Goal: Manage account settings

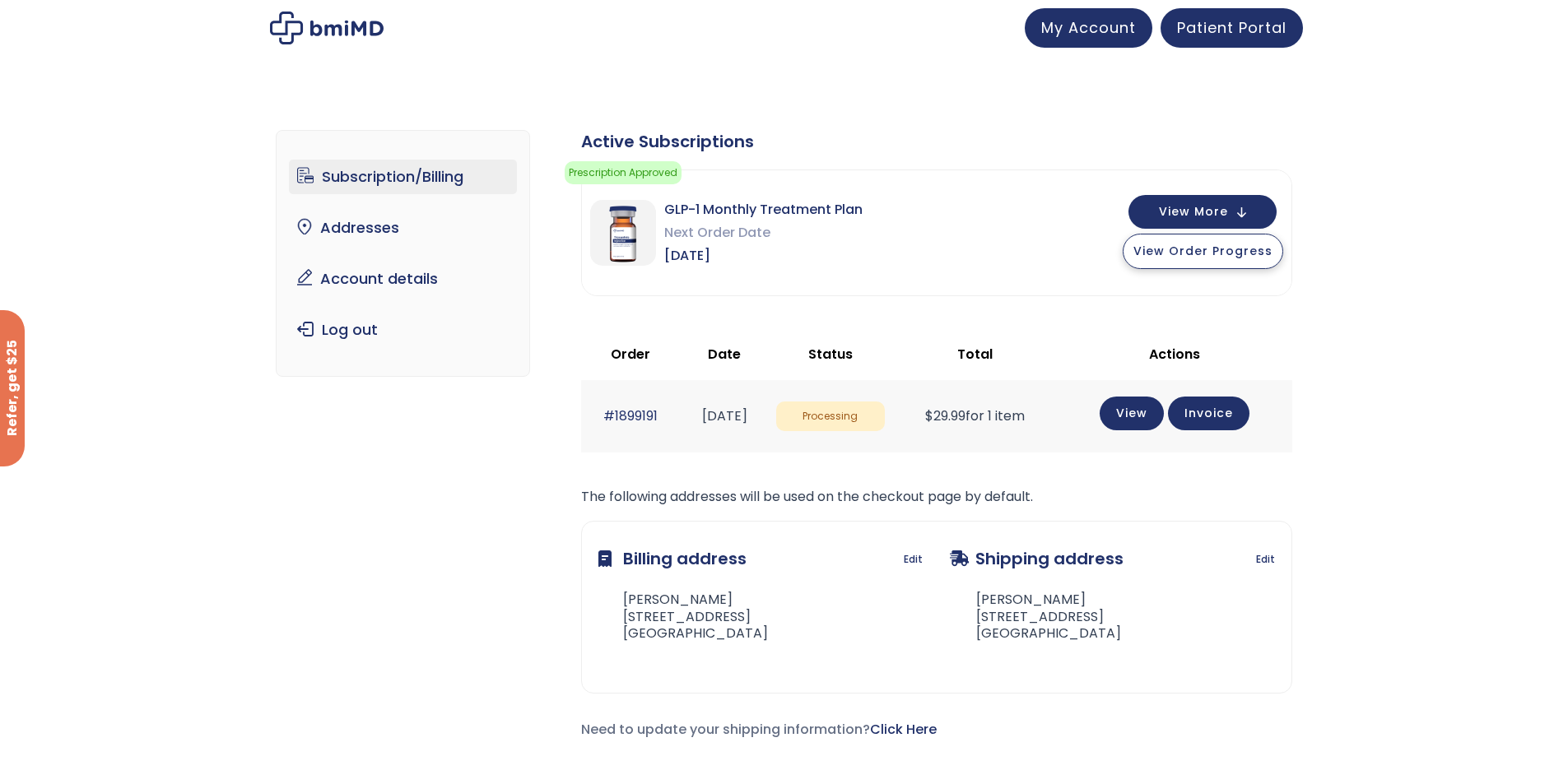
click at [1193, 259] on button "View Order Progress" at bounding box center [1203, 250] width 161 height 35
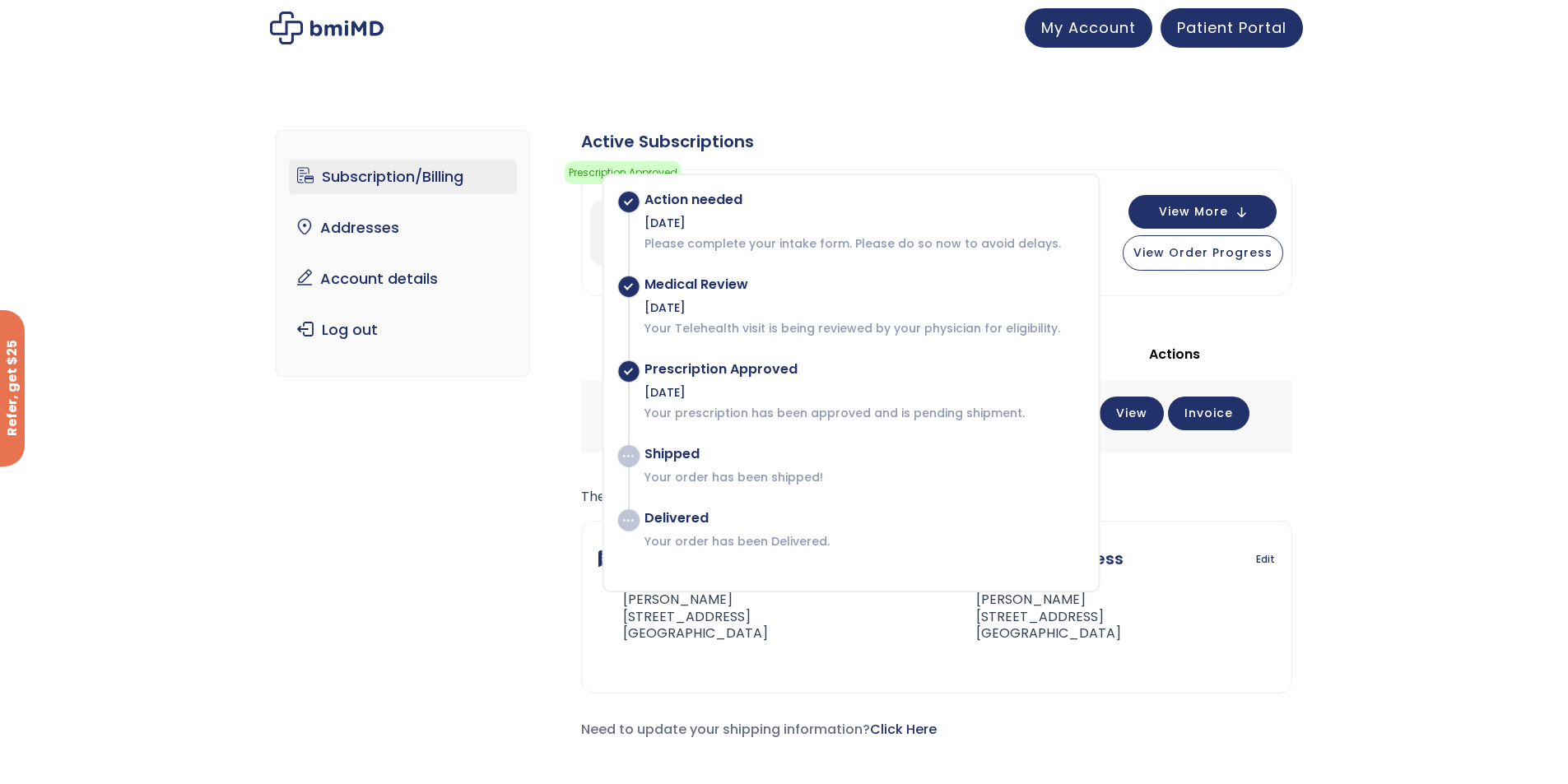
click at [184, 577] on div "Subscription/Billing bmiRewards Addresses Account details Submit a Review Log o…" at bounding box center [784, 448] width 1568 height 702
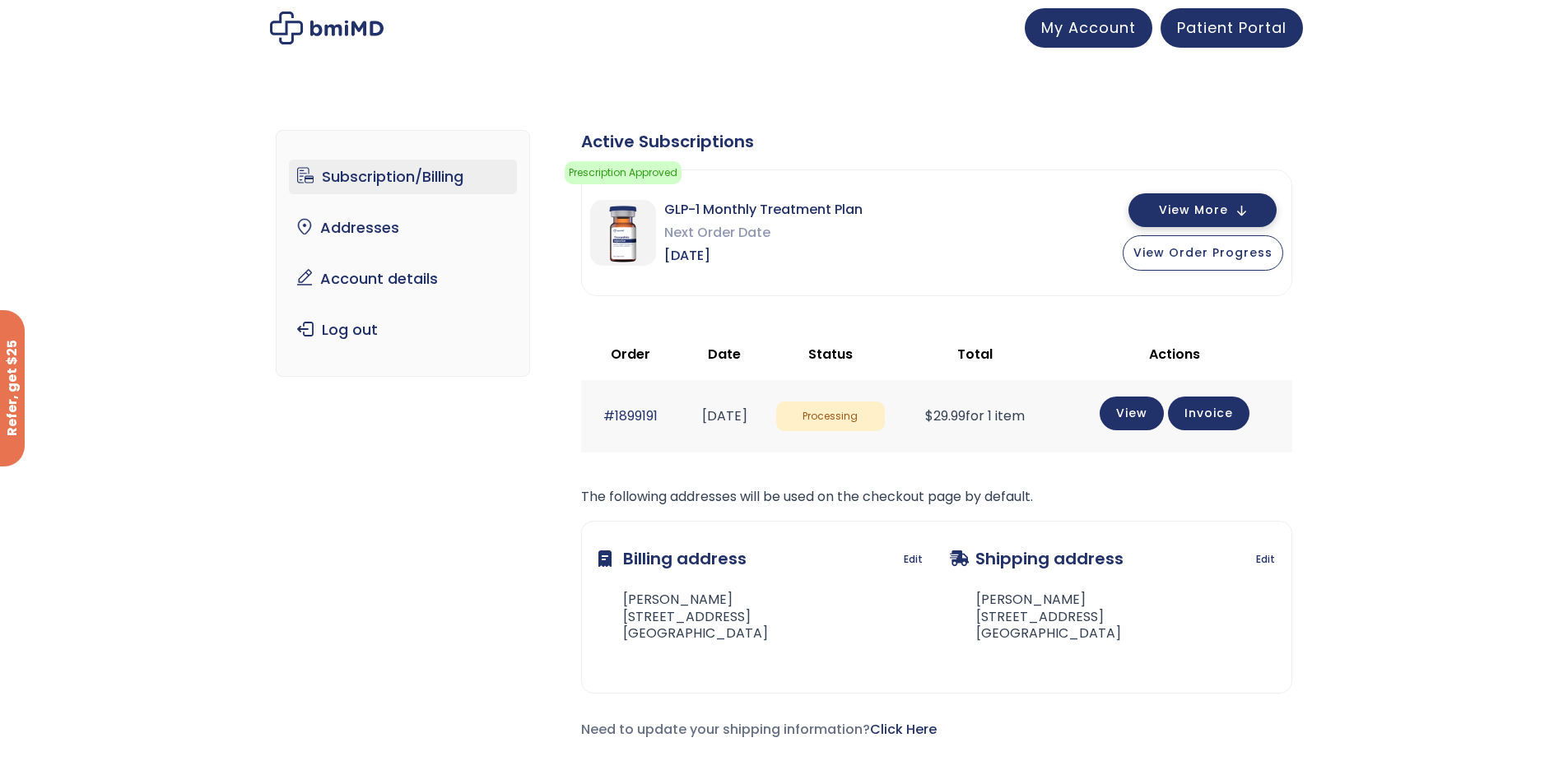
click at [1227, 207] on span "View More" at bounding box center [1193, 209] width 69 height 11
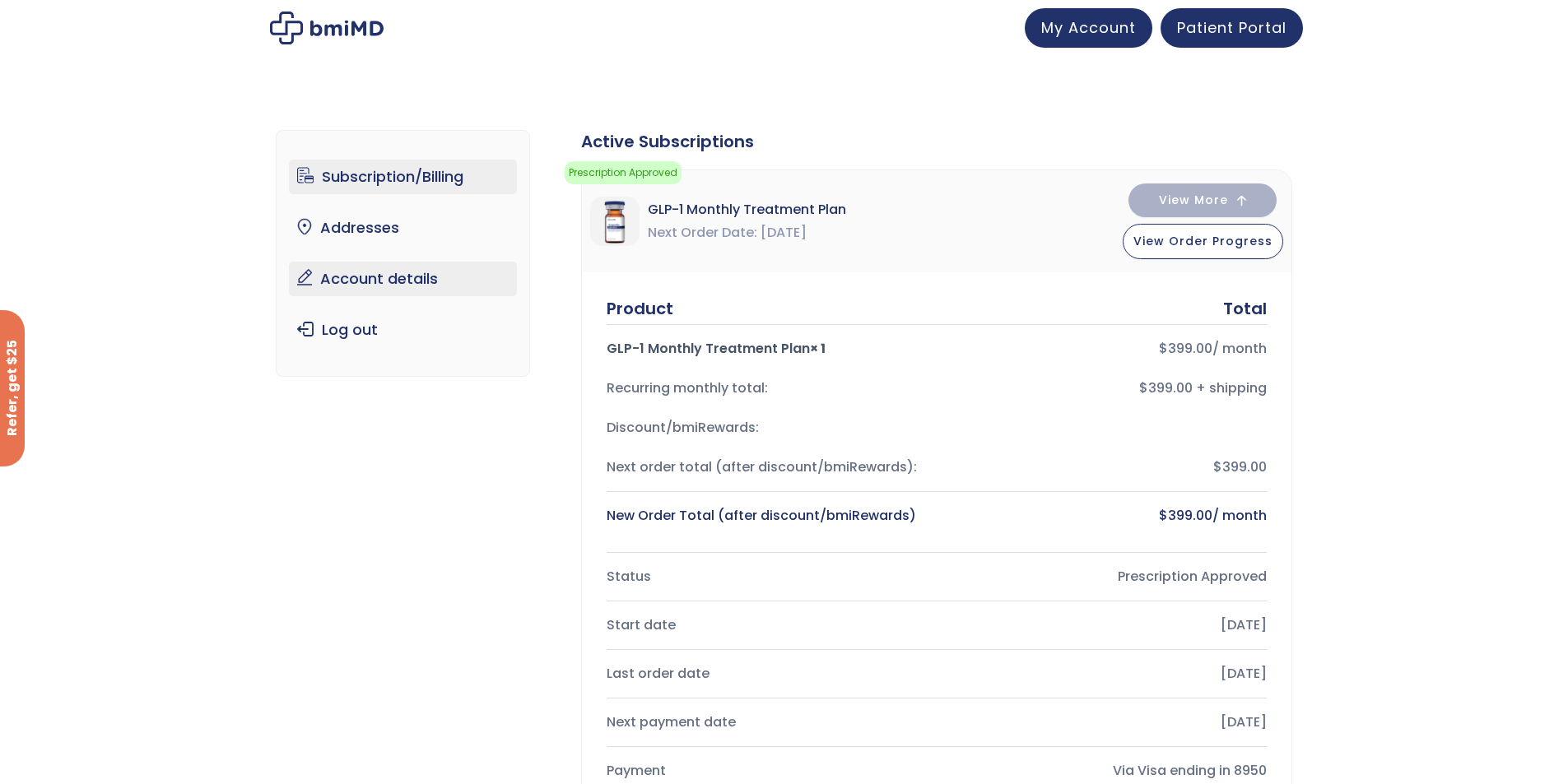
click at [388, 278] on link "Account details" at bounding box center [403, 278] width 228 height 35
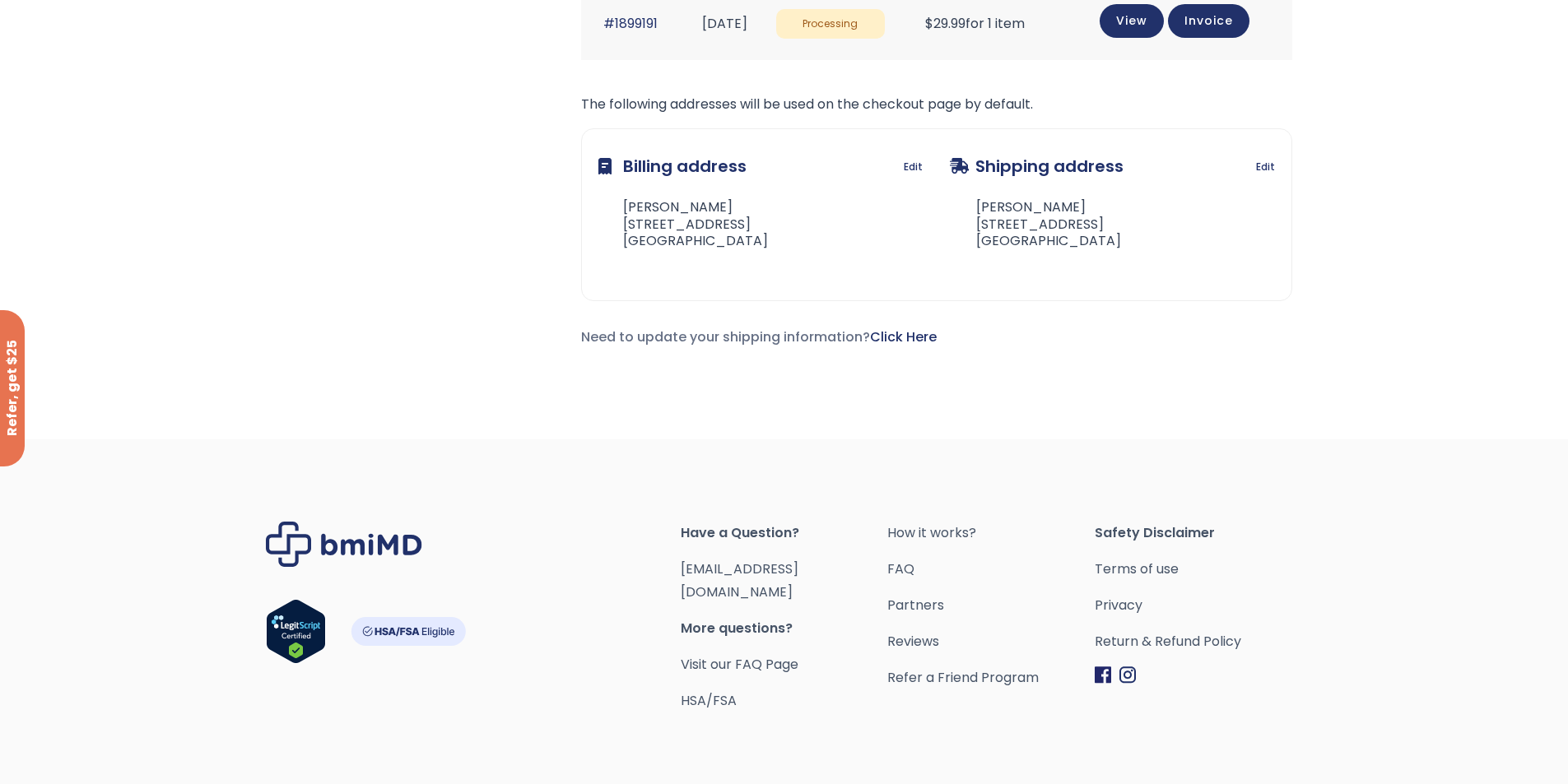
scroll to position [442, 0]
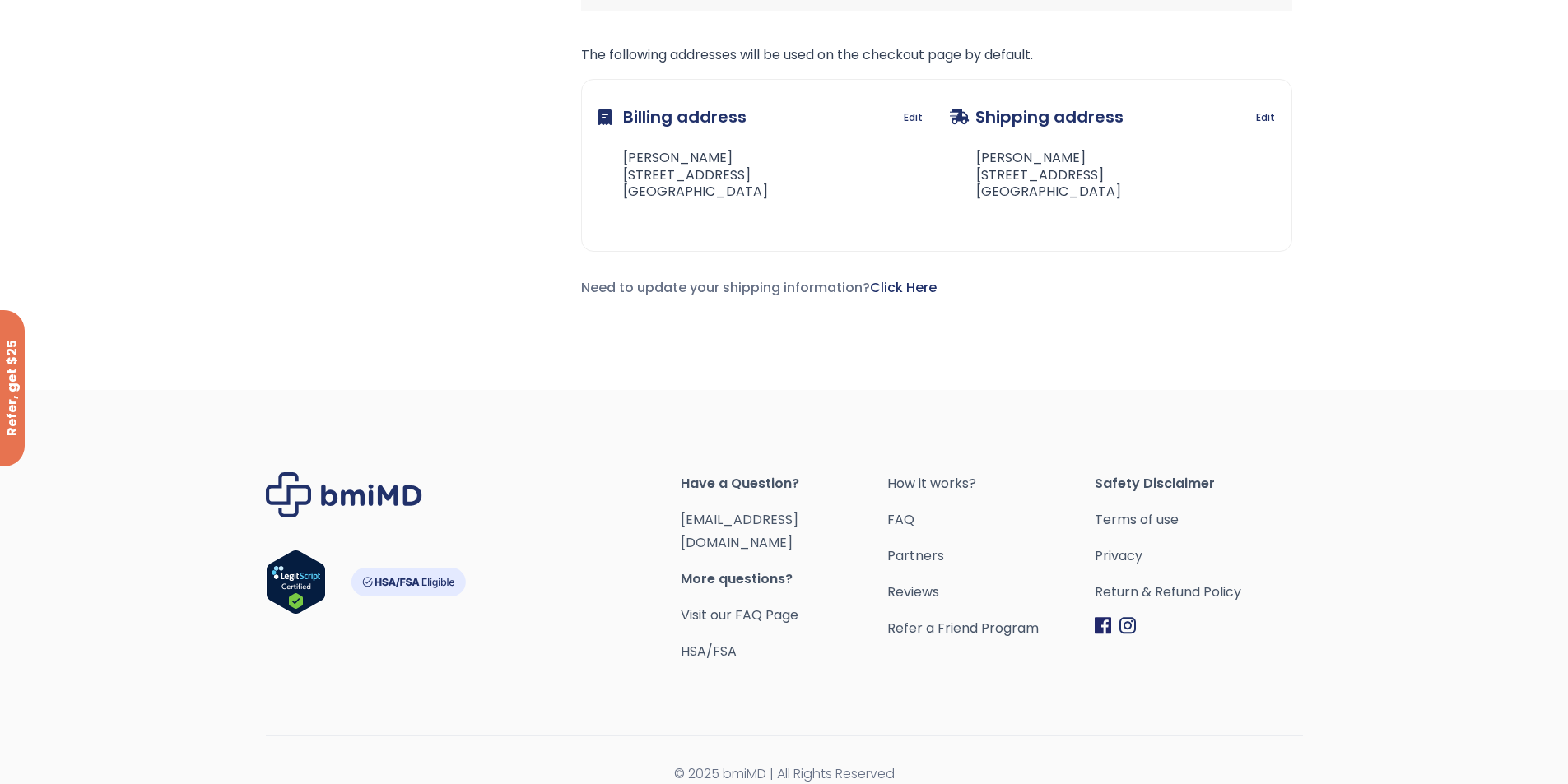
click at [428, 639] on div "Footer" at bounding box center [474, 568] width 415 height 191
